Goal: Information Seeking & Learning: Learn about a topic

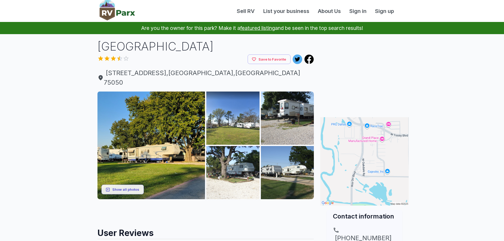
click at [151, 144] on img at bounding box center [151, 146] width 108 height 108
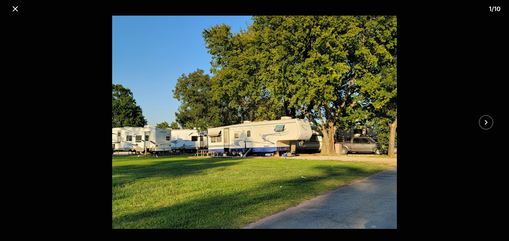
click at [481, 126] on button "close" at bounding box center [486, 123] width 14 height 14
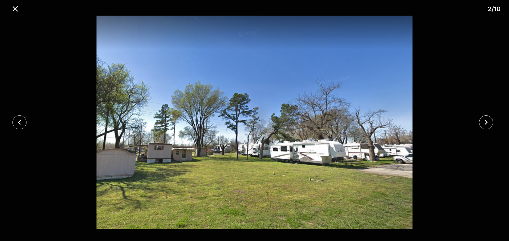
click at [481, 126] on button "close" at bounding box center [486, 123] width 14 height 14
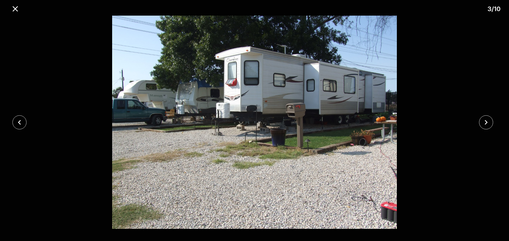
click at [486, 123] on icon "close" at bounding box center [486, 122] width 3 height 5
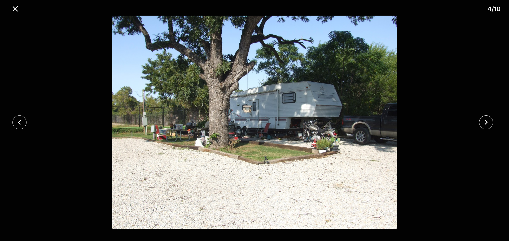
click at [486, 123] on icon "close" at bounding box center [486, 122] width 3 height 5
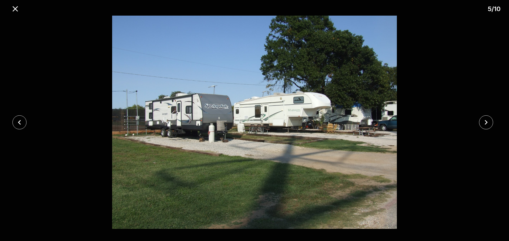
click at [486, 123] on icon "close" at bounding box center [486, 122] width 3 height 5
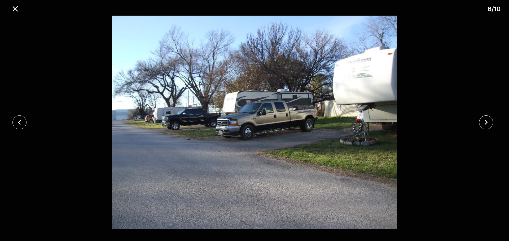
click at [485, 121] on icon "close" at bounding box center [485, 122] width 9 height 9
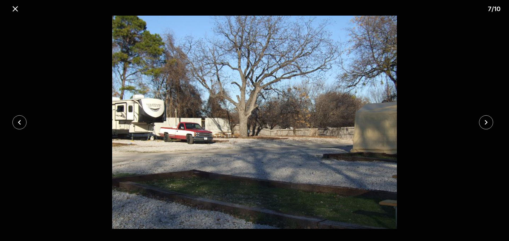
click at [485, 121] on icon "close" at bounding box center [485, 122] width 9 height 9
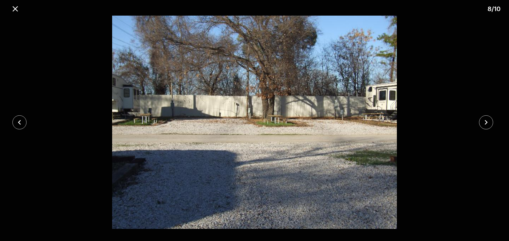
click at [485, 121] on icon "close" at bounding box center [485, 122] width 9 height 9
